Goal: Task Accomplishment & Management: Complete application form

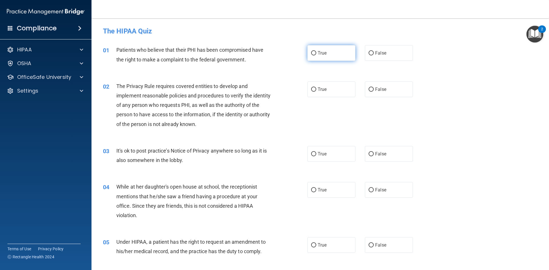
click at [319, 55] on span "True" at bounding box center [322, 52] width 9 height 5
click at [316, 55] on input "True" at bounding box center [313, 53] width 5 height 4
radio input "true"
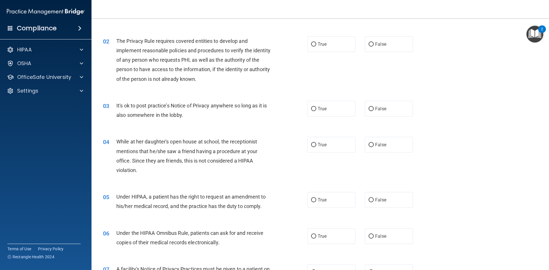
scroll to position [51, 0]
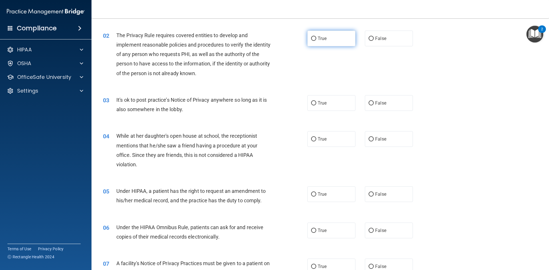
click at [326, 44] on label "True" at bounding box center [331, 39] width 48 height 16
click at [316, 41] on input "True" at bounding box center [313, 39] width 5 height 4
radio input "true"
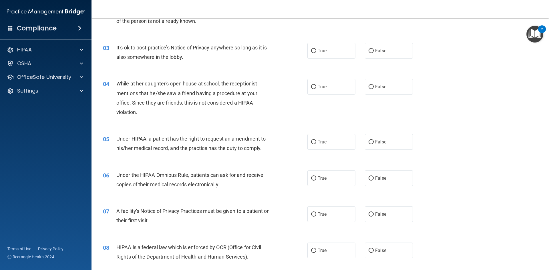
scroll to position [104, 0]
click at [319, 48] on span "True" at bounding box center [322, 49] width 9 height 5
click at [316, 48] on input "True" at bounding box center [313, 50] width 5 height 4
radio input "true"
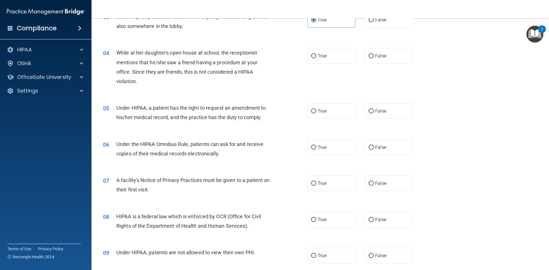
scroll to position [140, 0]
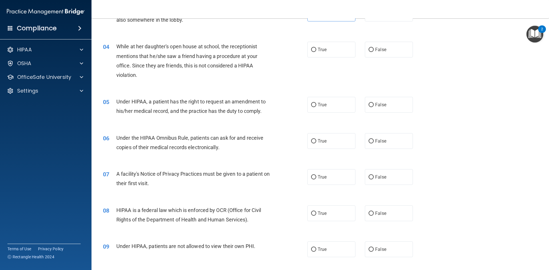
click at [323, 57] on div "04 While at her daughter's open house at school, the receptionist mentions that…" at bounding box center [320, 62] width 443 height 55
click at [324, 53] on label "True" at bounding box center [331, 50] width 48 height 16
click at [316, 52] on input "True" at bounding box center [313, 50] width 5 height 4
radio input "true"
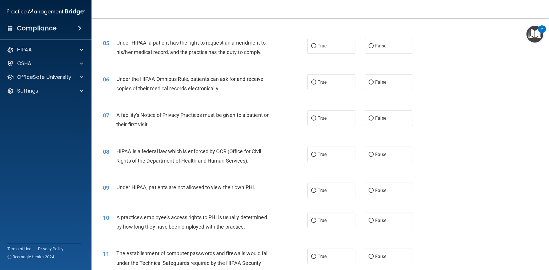
scroll to position [199, 0]
click at [312, 49] on label "True" at bounding box center [331, 46] width 48 height 16
click at [312, 49] on input "True" at bounding box center [313, 46] width 5 height 4
radio input "true"
click at [323, 82] on span "True" at bounding box center [322, 82] width 9 height 5
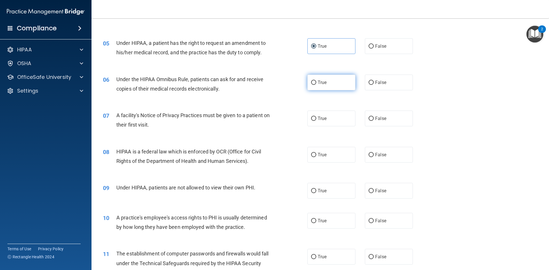
click at [316, 82] on input "True" at bounding box center [313, 83] width 5 height 4
radio input "true"
click at [336, 125] on label "True" at bounding box center [331, 119] width 48 height 16
click at [316, 121] on input "True" at bounding box center [313, 119] width 5 height 4
radio input "true"
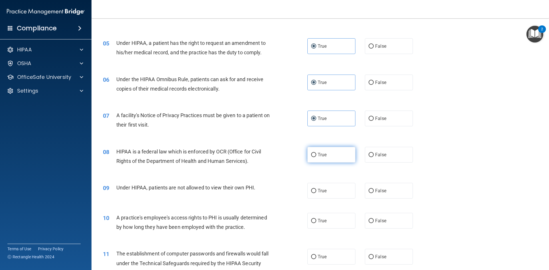
click at [327, 155] on label "True" at bounding box center [331, 155] width 48 height 16
click at [316, 155] on input "True" at bounding box center [313, 155] width 5 height 4
radio input "true"
click at [386, 198] on label "False" at bounding box center [389, 191] width 48 height 16
click at [374, 193] on input "False" at bounding box center [370, 191] width 5 height 4
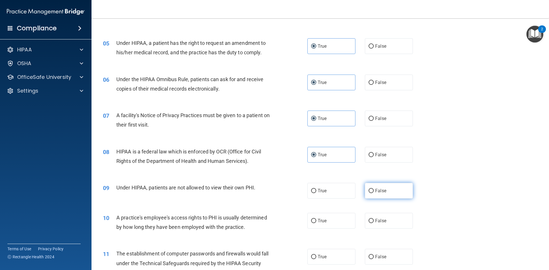
radio input "true"
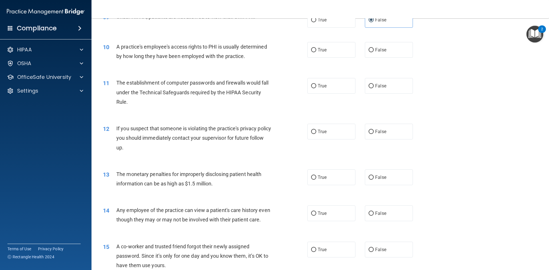
scroll to position [372, 0]
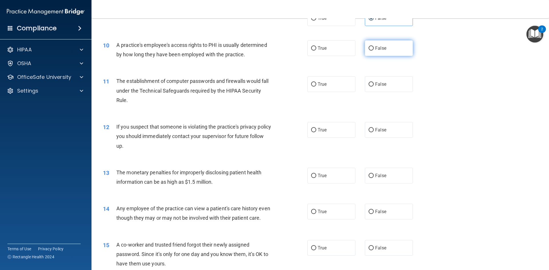
click at [378, 43] on label "False" at bounding box center [389, 48] width 48 height 16
click at [374, 46] on input "False" at bounding box center [370, 48] width 5 height 4
radio input "true"
click at [331, 79] on label "True" at bounding box center [331, 84] width 48 height 16
click at [316, 82] on input "True" at bounding box center [313, 84] width 5 height 4
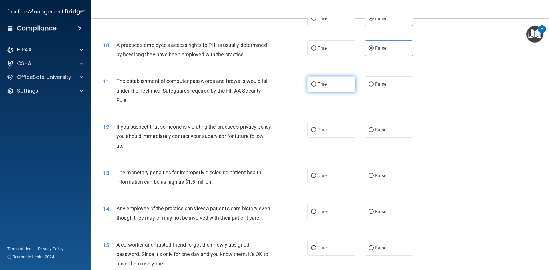
radio input "true"
click at [324, 131] on span "True" at bounding box center [322, 129] width 9 height 5
click at [316, 131] on input "True" at bounding box center [313, 130] width 5 height 4
radio input "true"
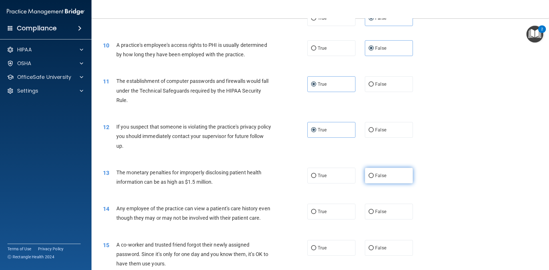
click at [369, 174] on input "False" at bounding box center [370, 176] width 5 height 4
radio input "true"
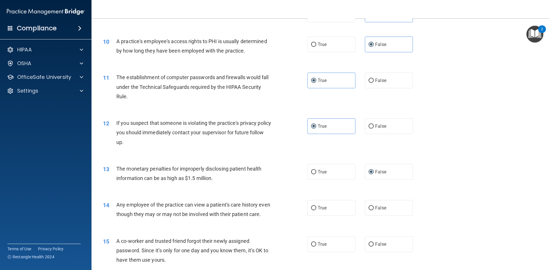
scroll to position [377, 0]
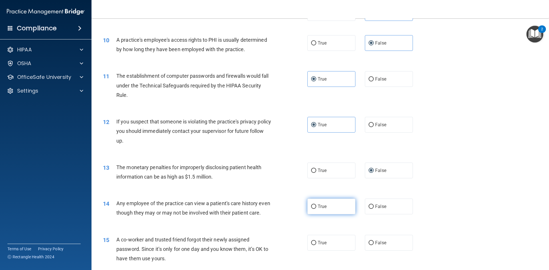
click at [325, 205] on span "True" at bounding box center [322, 206] width 9 height 5
click at [316, 205] on input "True" at bounding box center [313, 207] width 5 height 4
radio input "true"
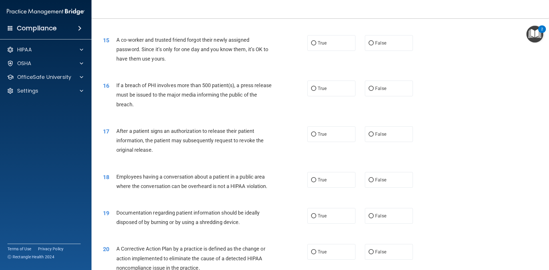
scroll to position [576, 0]
click at [369, 43] on input "False" at bounding box center [370, 43] width 5 height 4
radio input "true"
click at [320, 89] on span "True" at bounding box center [322, 88] width 9 height 5
click at [316, 89] on input "True" at bounding box center [313, 89] width 5 height 4
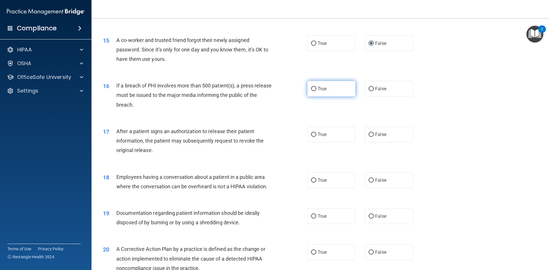
radio input "true"
click at [381, 131] on label "False" at bounding box center [389, 135] width 48 height 16
click at [374, 133] on input "False" at bounding box center [370, 135] width 5 height 4
radio input "true"
click at [346, 129] on label "True" at bounding box center [331, 135] width 48 height 16
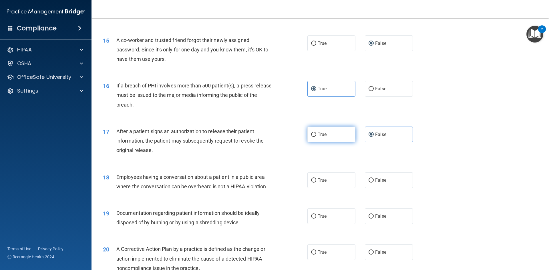
click at [316, 133] on input "True" at bounding box center [313, 135] width 5 height 4
radio input "true"
radio input "false"
click at [323, 178] on span "True" at bounding box center [322, 180] width 9 height 5
click at [316, 178] on input "True" at bounding box center [313, 180] width 5 height 4
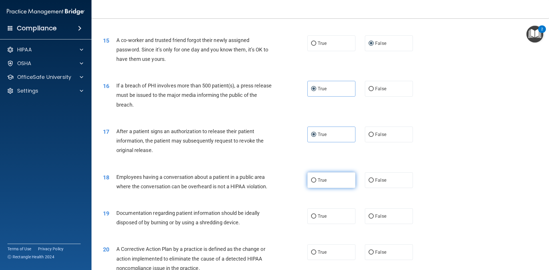
radio input "true"
click at [329, 216] on label "True" at bounding box center [331, 216] width 48 height 16
click at [316, 216] on input "True" at bounding box center [313, 216] width 5 height 4
radio input "true"
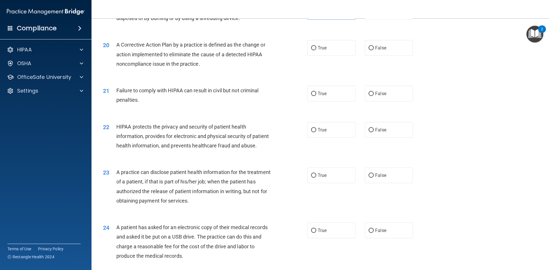
scroll to position [784, 0]
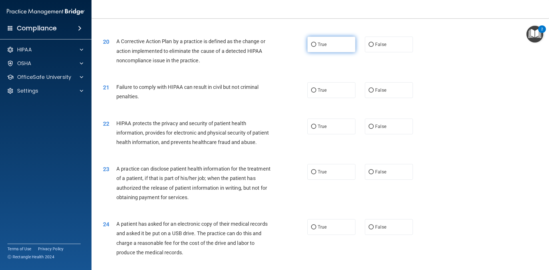
click at [312, 48] on label "True" at bounding box center [331, 45] width 48 height 16
click at [312, 47] on input "True" at bounding box center [313, 45] width 5 height 4
radio input "true"
click at [327, 85] on label "True" at bounding box center [331, 90] width 48 height 16
click at [316, 88] on input "True" at bounding box center [313, 90] width 5 height 4
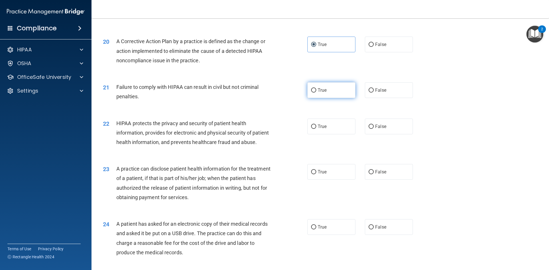
radio input "true"
click at [327, 121] on label "True" at bounding box center [331, 127] width 48 height 16
click at [316, 125] on input "True" at bounding box center [313, 127] width 5 height 4
radio input "true"
click at [380, 169] on span "False" at bounding box center [380, 171] width 11 height 5
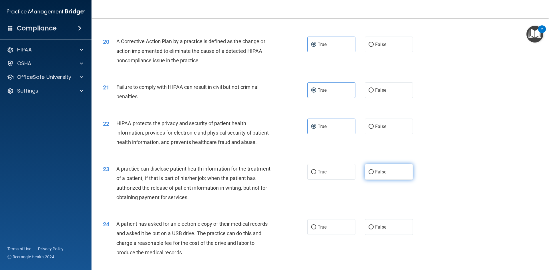
click at [374, 170] on input "False" at bounding box center [370, 172] width 5 height 4
radio input "true"
click at [314, 170] on input "True" at bounding box center [313, 172] width 5 height 4
radio input "true"
click at [290, 180] on div "23 A practice can disclose patient health information for the treatment of a pa…" at bounding box center [205, 184] width 222 height 41
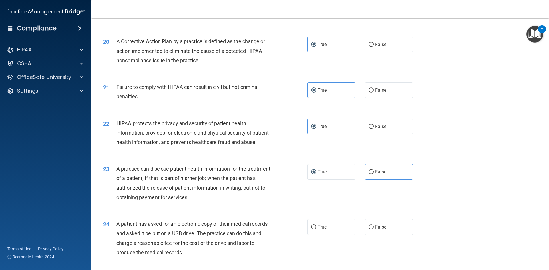
click at [330, 191] on div "23 A practice can disclose patient health information for the treatment of a pa…" at bounding box center [320, 184] width 443 height 55
click at [373, 170] on input "False" at bounding box center [370, 172] width 5 height 4
radio input "true"
click at [322, 167] on label "True" at bounding box center [331, 172] width 48 height 16
click at [316, 170] on input "True" at bounding box center [313, 172] width 5 height 4
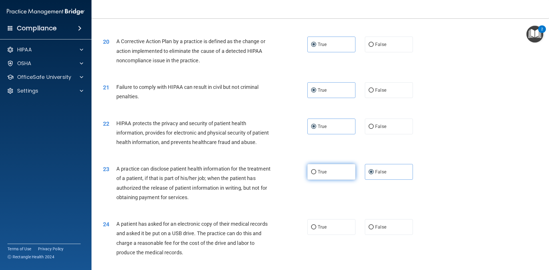
radio input "true"
radio input "false"
click at [288, 186] on div "23 A practice can disclose patient health information for the treatment of a pa…" at bounding box center [205, 184] width 222 height 41
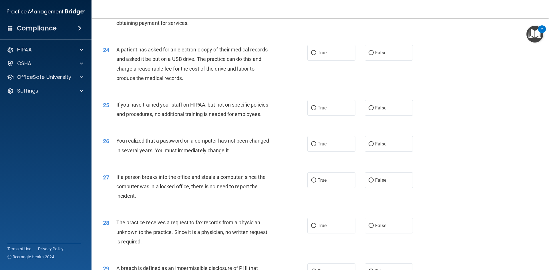
scroll to position [961, 0]
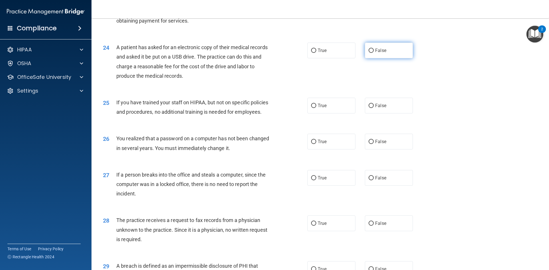
click at [367, 49] on label "False" at bounding box center [389, 51] width 48 height 16
click at [368, 49] on input "False" at bounding box center [370, 51] width 5 height 4
radio input "true"
click at [311, 100] on label "True" at bounding box center [331, 106] width 48 height 16
click at [311, 104] on input "True" at bounding box center [313, 106] width 5 height 4
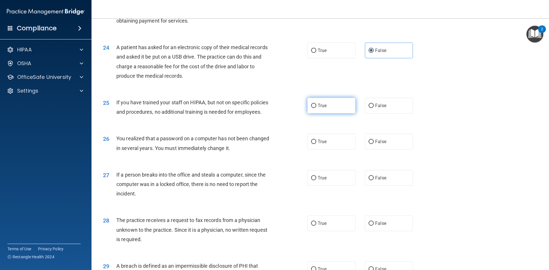
radio input "true"
click at [370, 102] on label "False" at bounding box center [389, 106] width 48 height 16
click at [370, 104] on input "False" at bounding box center [370, 106] width 5 height 4
radio input "true"
radio input "false"
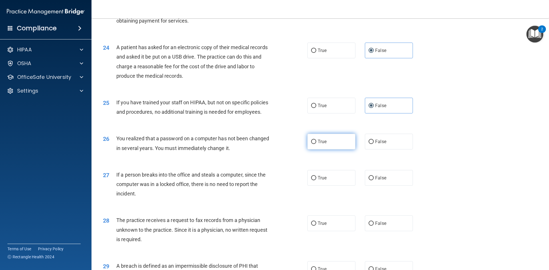
click at [315, 140] on input "True" at bounding box center [313, 142] width 5 height 4
radio input "true"
click at [373, 178] on input "False" at bounding box center [370, 178] width 5 height 4
radio input "true"
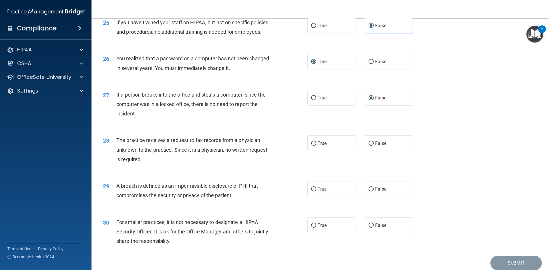
scroll to position [1064, 0]
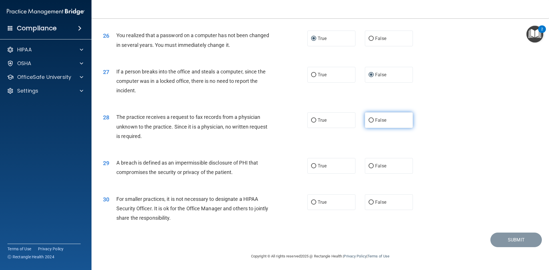
click at [374, 123] on label "False" at bounding box center [389, 120] width 48 height 16
click at [374, 123] on input "False" at bounding box center [370, 120] width 5 height 4
radio input "true"
click at [322, 164] on span "True" at bounding box center [322, 165] width 9 height 5
click at [316, 164] on input "True" at bounding box center [313, 166] width 5 height 4
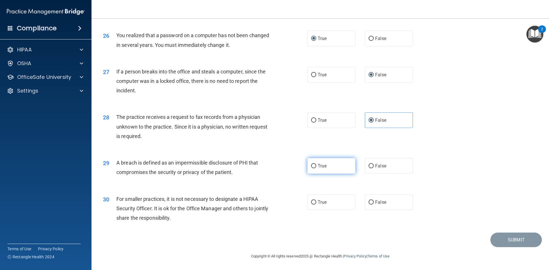
radio input "true"
click at [323, 202] on span "True" at bounding box center [322, 202] width 9 height 5
click at [316, 202] on input "True" at bounding box center [313, 202] width 5 height 4
radio input "true"
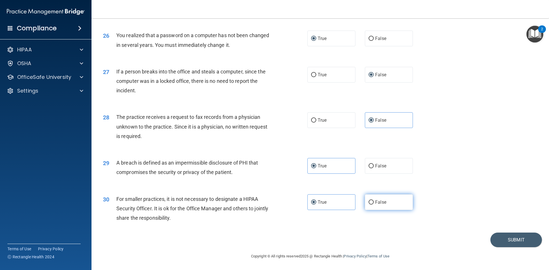
click at [370, 200] on input "False" at bounding box center [370, 202] width 5 height 4
radio input "true"
click at [426, 221] on div "30 For smaller practices, it is not necessary to designate a HIPAA Security Off…" at bounding box center [320, 210] width 443 height 46
click at [340, 196] on label "True" at bounding box center [331, 202] width 48 height 16
click at [316, 200] on input "True" at bounding box center [313, 202] width 5 height 4
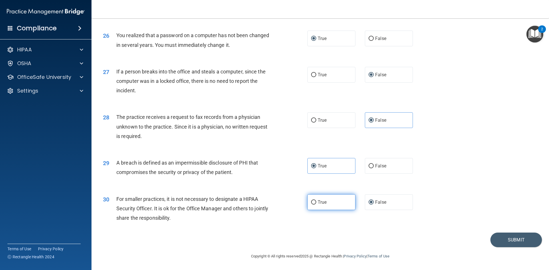
radio input "true"
click at [370, 204] on input "False" at bounding box center [370, 202] width 5 height 4
radio input "true"
radio input "false"
click at [525, 243] on button "Submit" at bounding box center [515, 240] width 51 height 15
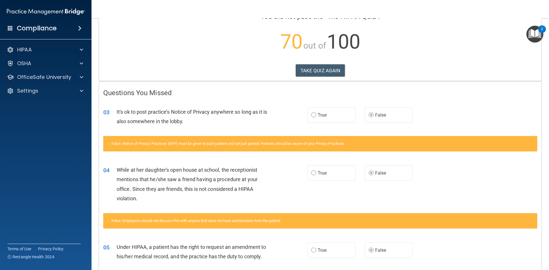
scroll to position [54, 0]
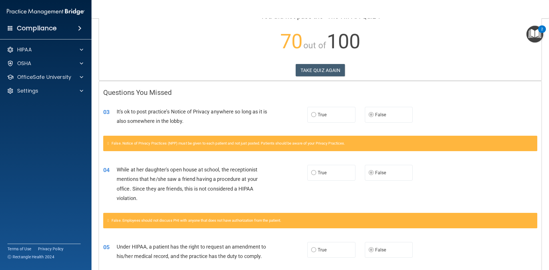
click at [325, 115] on span "True" at bounding box center [322, 114] width 9 height 5
click at [388, 117] on label "False" at bounding box center [389, 115] width 48 height 16
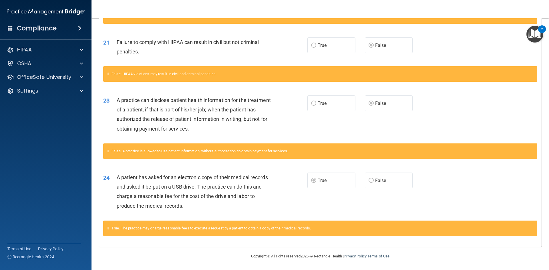
scroll to position [0, 0]
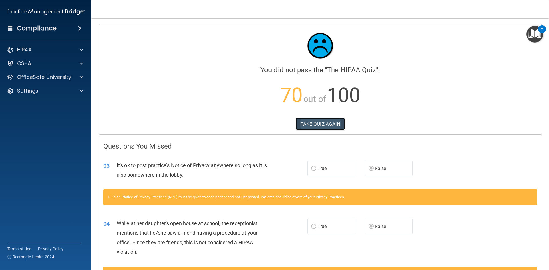
click at [324, 125] on button "TAKE QUIZ AGAIN" at bounding box center [320, 124] width 49 height 13
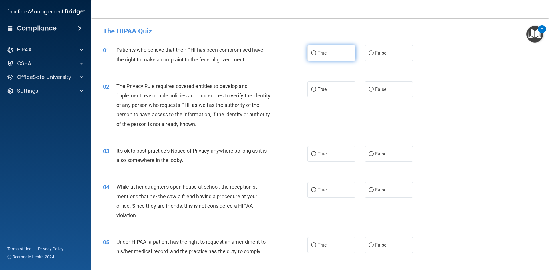
click at [321, 50] on span "True" at bounding box center [322, 52] width 9 height 5
click at [316, 51] on input "True" at bounding box center [313, 53] width 5 height 4
radio input "true"
click at [323, 91] on span "True" at bounding box center [322, 89] width 9 height 5
click at [316, 91] on input "True" at bounding box center [313, 89] width 5 height 4
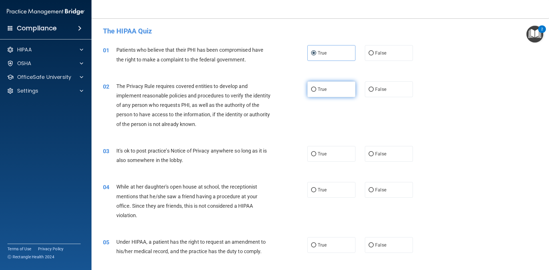
radio input "true"
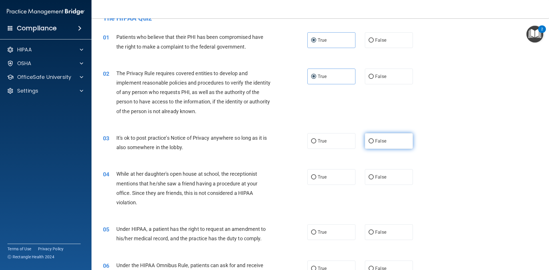
click at [378, 141] on span "False" at bounding box center [380, 140] width 11 height 5
click at [374, 141] on input "False" at bounding box center [370, 141] width 5 height 4
radio input "true"
click at [380, 172] on label "False" at bounding box center [389, 177] width 48 height 16
click at [374, 175] on input "False" at bounding box center [370, 177] width 5 height 4
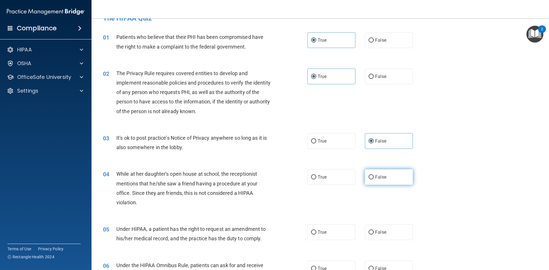
radio input "true"
click at [382, 229] on label "False" at bounding box center [389, 232] width 48 height 16
click at [374, 230] on input "False" at bounding box center [370, 232] width 5 height 4
radio input "true"
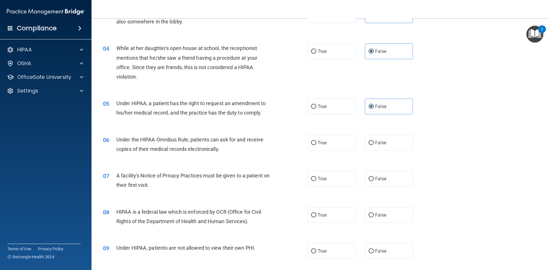
scroll to position [139, 0]
click at [319, 146] on label "True" at bounding box center [331, 142] width 48 height 16
click at [316, 144] on input "True" at bounding box center [313, 142] width 5 height 4
radio input "true"
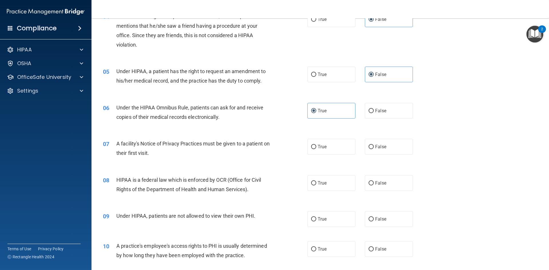
scroll to position [178, 0]
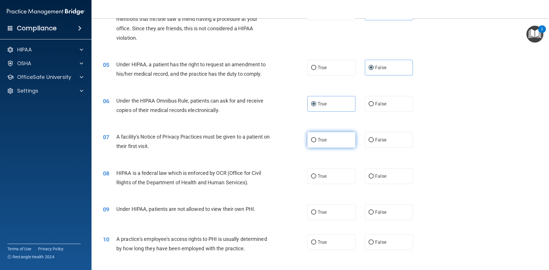
click at [311, 142] on input "True" at bounding box center [313, 140] width 5 height 4
radio input "true"
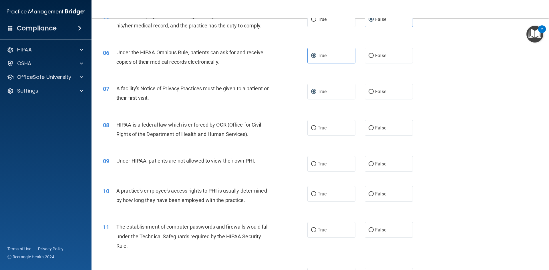
scroll to position [228, 0]
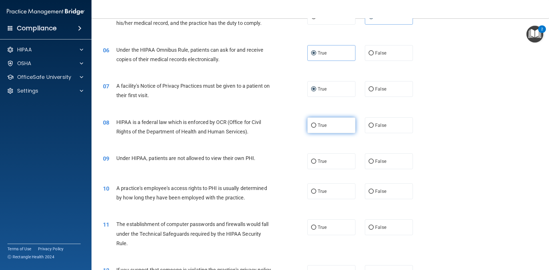
click at [326, 125] on span "True" at bounding box center [322, 125] width 9 height 5
click at [316, 125] on input "True" at bounding box center [313, 125] width 5 height 4
radio input "true"
click at [392, 162] on label "False" at bounding box center [389, 162] width 48 height 16
click at [374, 162] on input "False" at bounding box center [370, 162] width 5 height 4
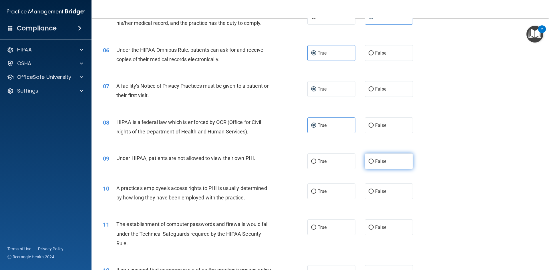
radio input "true"
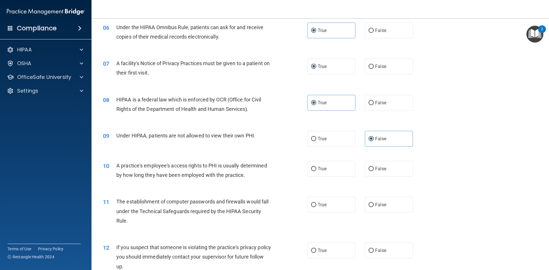
scroll to position [261, 0]
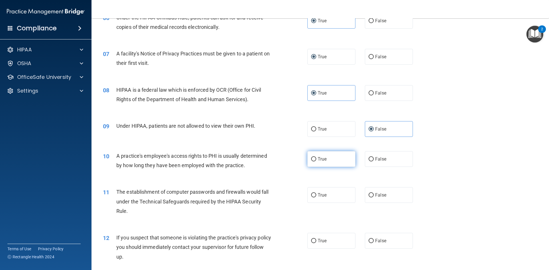
click at [334, 164] on label "True" at bounding box center [331, 159] width 48 height 16
click at [316, 162] on input "True" at bounding box center [313, 159] width 5 height 4
radio input "true"
click at [372, 162] on label "False" at bounding box center [389, 159] width 48 height 16
click at [372, 162] on input "False" at bounding box center [370, 159] width 5 height 4
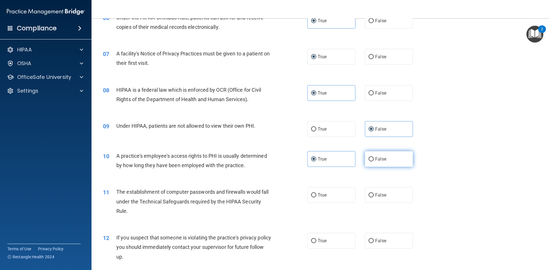
radio input "true"
radio input "false"
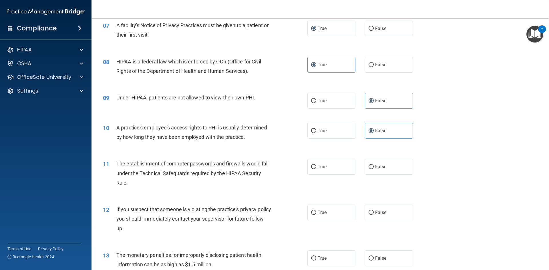
scroll to position [290, 0]
click at [342, 166] on label "True" at bounding box center [331, 166] width 48 height 16
click at [316, 166] on input "True" at bounding box center [313, 166] width 5 height 4
radio input "true"
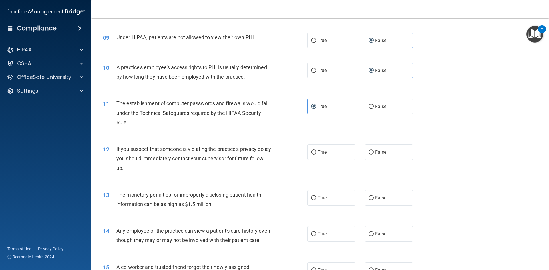
scroll to position [352, 0]
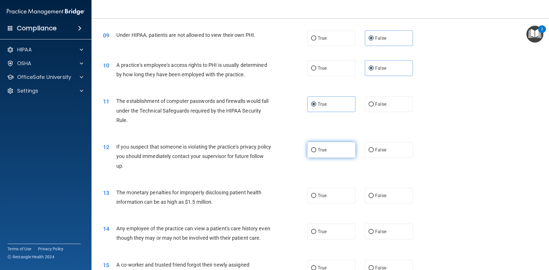
click at [325, 151] on span "True" at bounding box center [322, 149] width 9 height 5
click at [316, 151] on input "True" at bounding box center [313, 150] width 5 height 4
radio input "true"
click at [319, 194] on span "True" at bounding box center [322, 195] width 9 height 5
click at [316, 194] on input "True" at bounding box center [313, 196] width 5 height 4
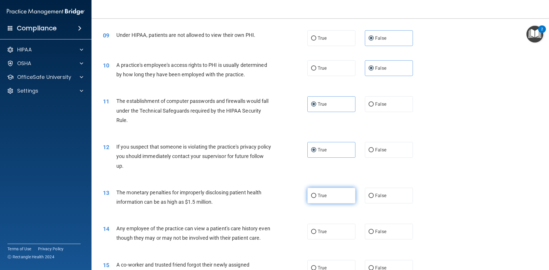
radio input "true"
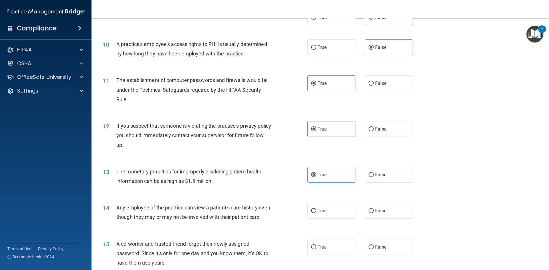
scroll to position [378, 0]
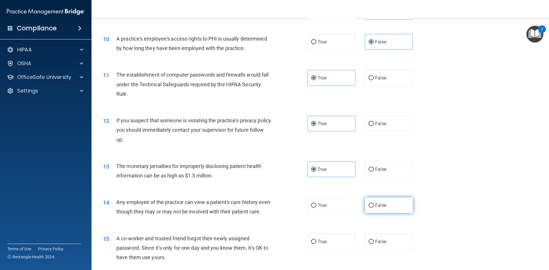
click at [374, 204] on label "False" at bounding box center [389, 206] width 48 height 16
click at [374, 204] on input "False" at bounding box center [370, 206] width 5 height 4
radio input "true"
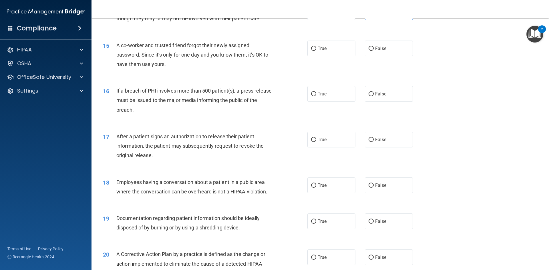
scroll to position [578, 0]
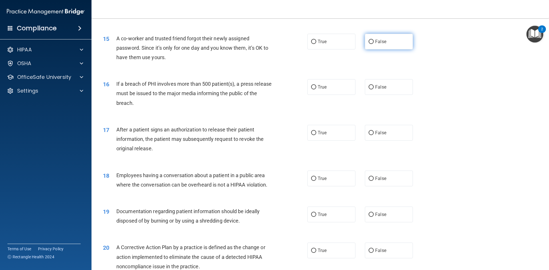
click at [393, 37] on label "False" at bounding box center [389, 42] width 48 height 16
click at [374, 40] on input "False" at bounding box center [370, 42] width 5 height 4
radio input "true"
click at [332, 80] on label "True" at bounding box center [331, 87] width 48 height 16
click at [316, 85] on input "True" at bounding box center [313, 87] width 5 height 4
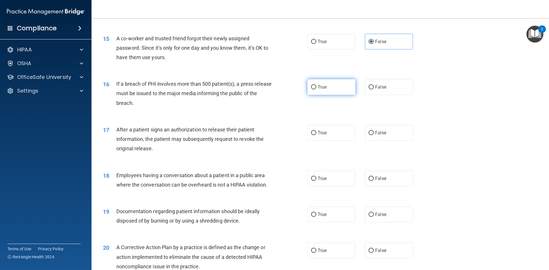
radio input "true"
click at [323, 128] on label "True" at bounding box center [331, 133] width 48 height 16
click at [316, 131] on input "True" at bounding box center [313, 133] width 5 height 4
radio input "true"
click at [376, 182] on label "False" at bounding box center [389, 179] width 48 height 16
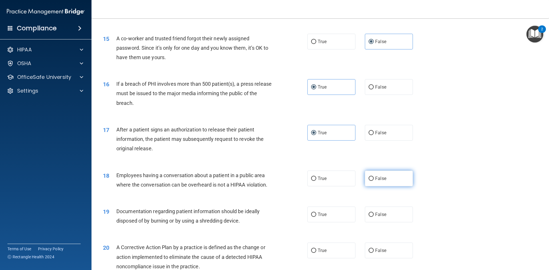
click at [374, 181] on input "False" at bounding box center [370, 179] width 5 height 4
radio input "true"
click at [333, 212] on label "True" at bounding box center [331, 215] width 48 height 16
click at [316, 213] on input "True" at bounding box center [313, 215] width 5 height 4
radio input "true"
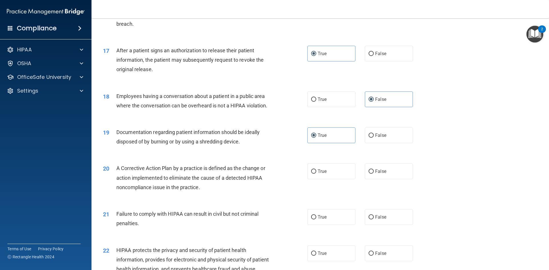
scroll to position [662, 0]
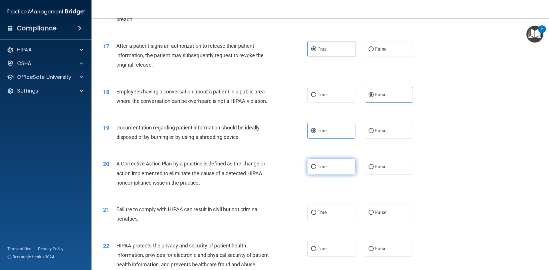
click at [324, 169] on span "True" at bounding box center [322, 166] width 9 height 5
click at [316, 169] on input "True" at bounding box center [313, 167] width 5 height 4
radio input "true"
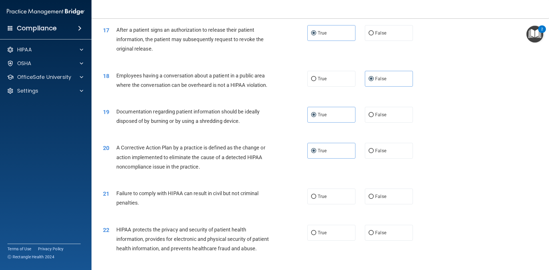
scroll to position [678, 0]
click at [374, 198] on label "False" at bounding box center [389, 196] width 48 height 16
click at [374, 198] on input "False" at bounding box center [370, 196] width 5 height 4
radio input "true"
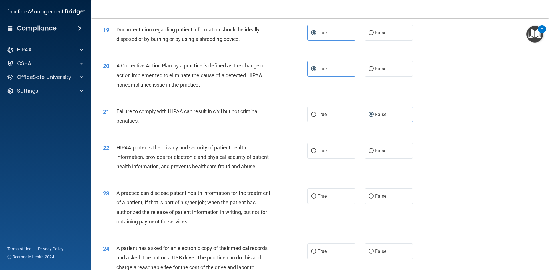
scroll to position [761, 0]
click at [324, 148] on span "True" at bounding box center [322, 149] width 9 height 5
click at [316, 148] on input "True" at bounding box center [313, 150] width 5 height 4
radio input "true"
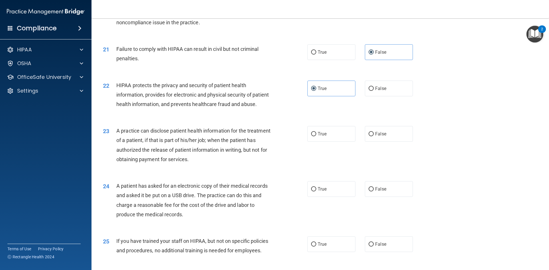
scroll to position [826, 0]
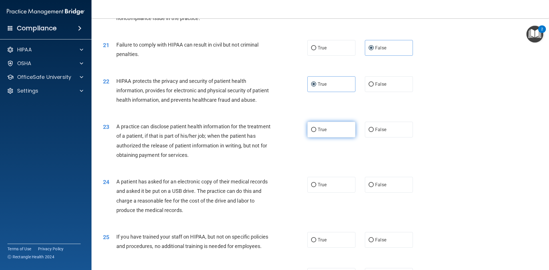
click at [345, 127] on label "True" at bounding box center [331, 130] width 48 height 16
click at [316, 128] on input "True" at bounding box center [313, 130] width 5 height 4
radio input "true"
click at [283, 151] on div "23 A practice can disclose patient health information for the treatment of a pa…" at bounding box center [205, 142] width 222 height 41
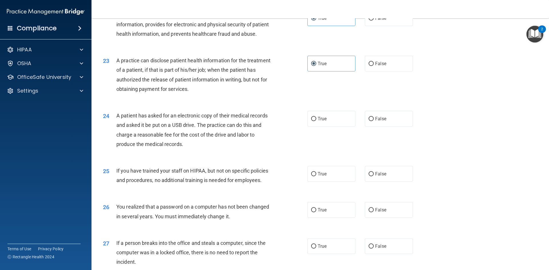
scroll to position [893, 0]
click at [323, 119] on span "True" at bounding box center [322, 118] width 9 height 5
click at [316, 119] on input "True" at bounding box center [313, 119] width 5 height 4
radio input "true"
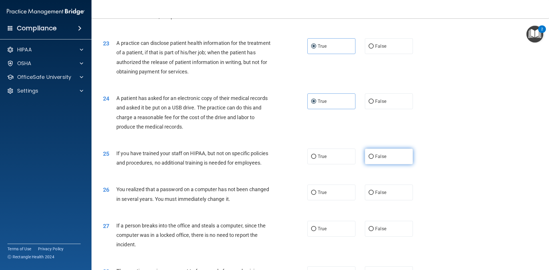
click at [370, 158] on input "False" at bounding box center [370, 157] width 5 height 4
radio input "true"
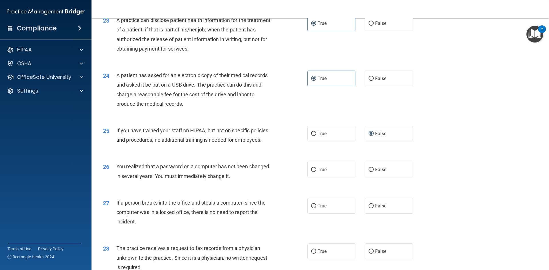
scroll to position [936, 0]
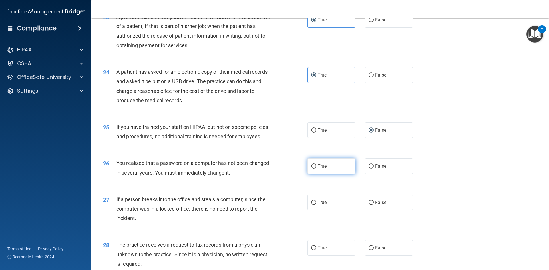
click at [328, 166] on label "True" at bounding box center [331, 166] width 48 height 16
click at [316, 166] on input "True" at bounding box center [313, 166] width 5 height 4
radio input "true"
click at [382, 198] on label "False" at bounding box center [389, 203] width 48 height 16
click at [374, 201] on input "False" at bounding box center [370, 203] width 5 height 4
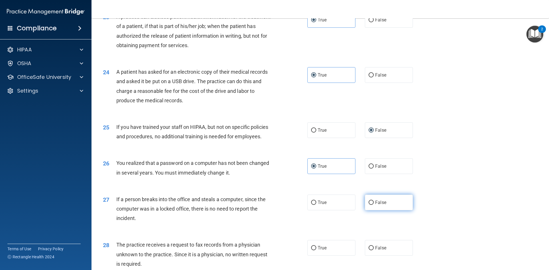
radio input "true"
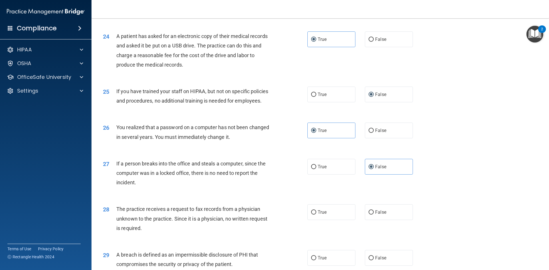
scroll to position [976, 0]
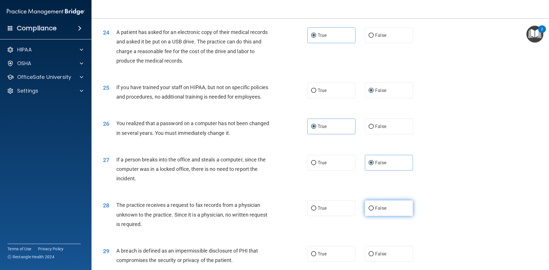
click at [374, 207] on label "False" at bounding box center [389, 208] width 48 height 16
click at [374, 207] on input "False" at bounding box center [370, 208] width 5 height 4
radio input "true"
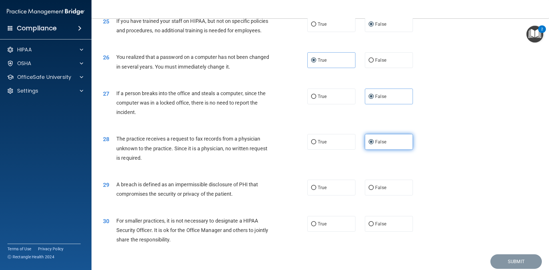
scroll to position [1042, 0]
click at [332, 189] on label "True" at bounding box center [331, 188] width 48 height 16
click at [316, 189] on input "True" at bounding box center [313, 188] width 5 height 4
radio input "true"
click at [379, 230] on label "False" at bounding box center [389, 224] width 48 height 16
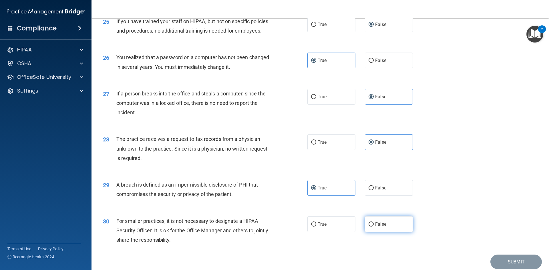
click at [374, 227] on input "False" at bounding box center [370, 224] width 5 height 4
radio input "true"
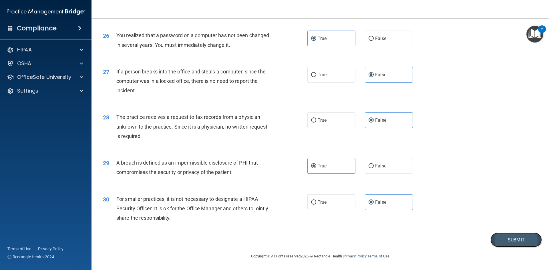
click at [507, 239] on button "Submit" at bounding box center [515, 240] width 51 height 15
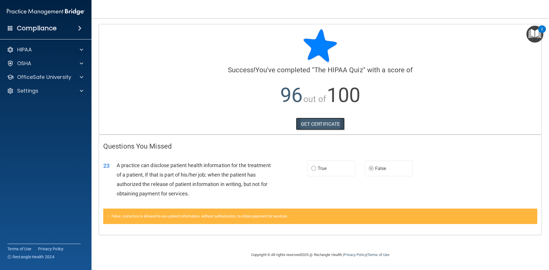
click at [327, 121] on link "GET CERTIFICATE" at bounding box center [320, 124] width 49 height 13
click at [72, 76] on div "OfficeSafe University" at bounding box center [38, 77] width 71 height 7
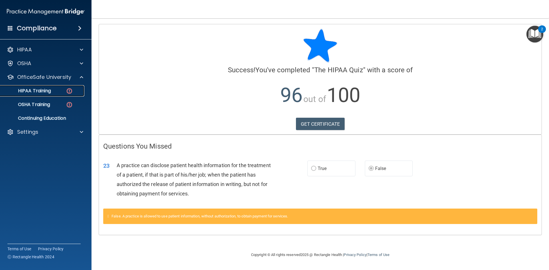
click at [57, 91] on div "HIPAA Training" at bounding box center [43, 91] width 78 height 6
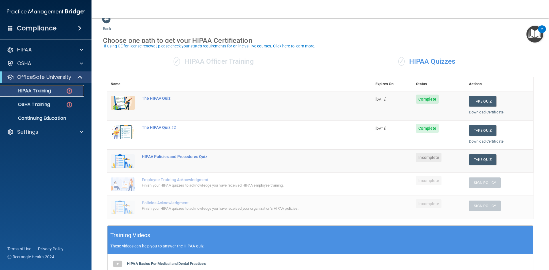
scroll to position [12, 0]
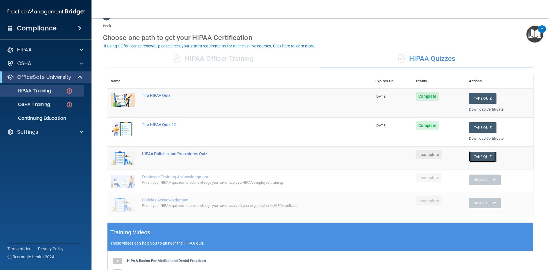
click at [475, 155] on button "Take Quiz" at bounding box center [482, 157] width 27 height 11
